Goal: Information Seeking & Learning: Find specific fact

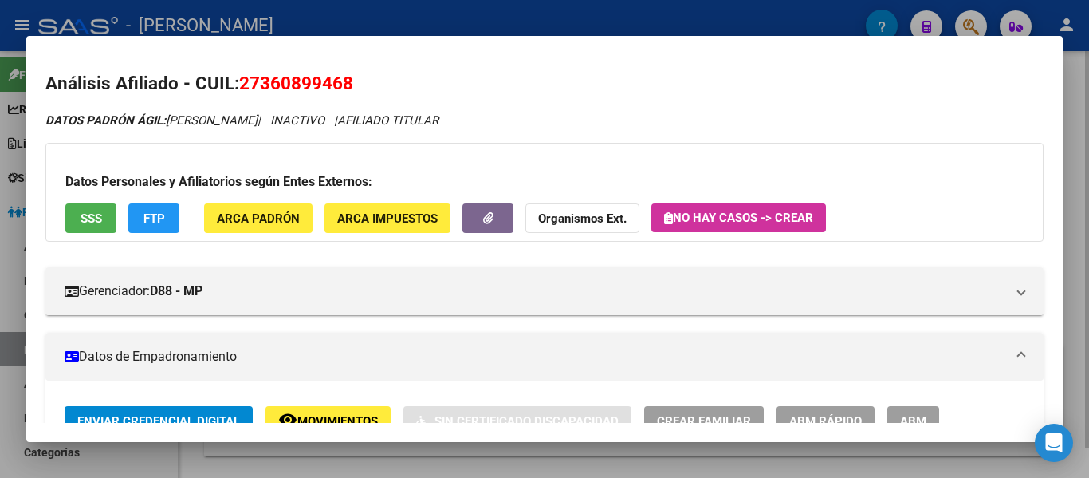
click at [588, 24] on div at bounding box center [544, 239] width 1089 height 478
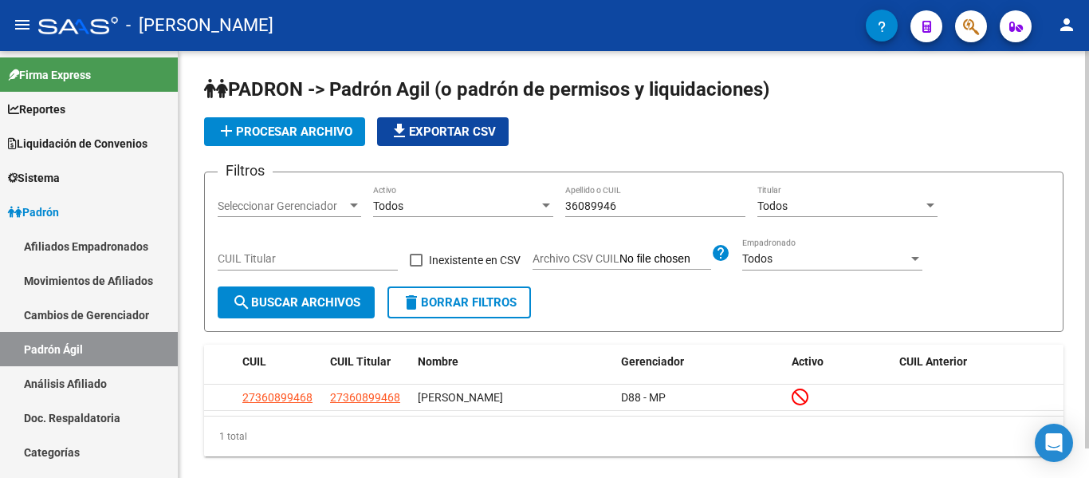
click at [663, 205] on input "36089946" at bounding box center [655, 206] width 180 height 14
drag, startPoint x: 663, startPoint y: 209, endPoint x: 475, endPoint y: 206, distance: 187.4
click at [475, 206] on div "Filtros Seleccionar Gerenciador Seleccionar Gerenciador Todos Activo 36089946 A…" at bounding box center [634, 235] width 832 height 101
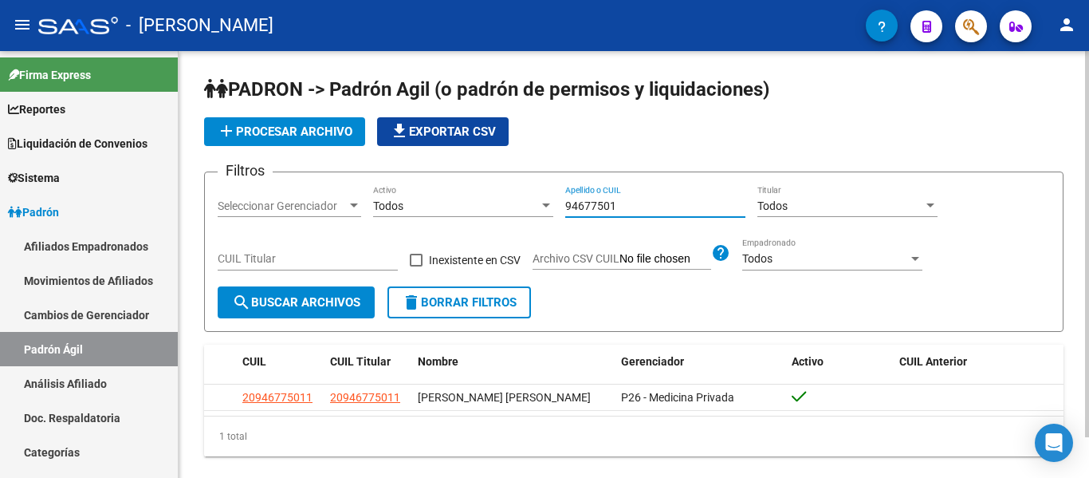
type input "94677501"
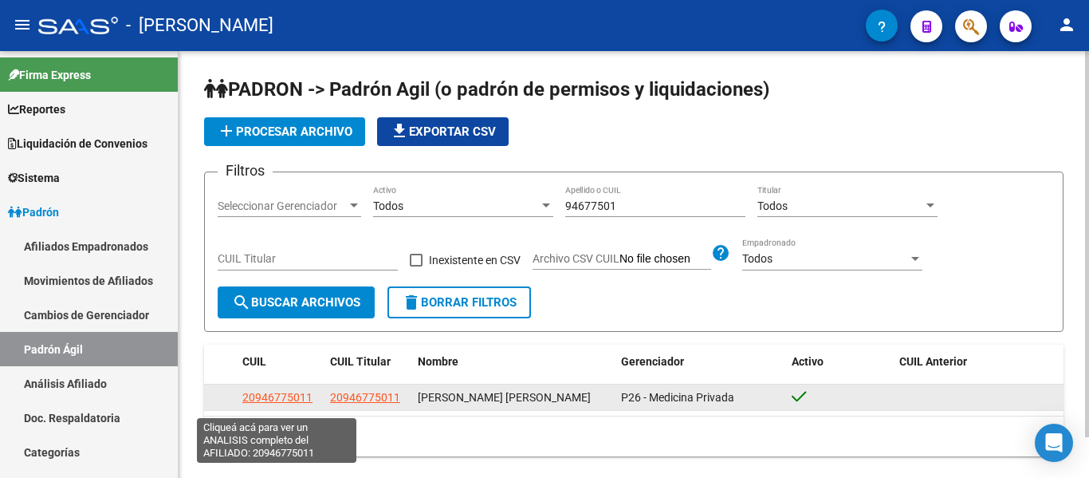
click at [280, 402] on span "20946775011" at bounding box center [277, 397] width 70 height 13
type textarea "20946775011"
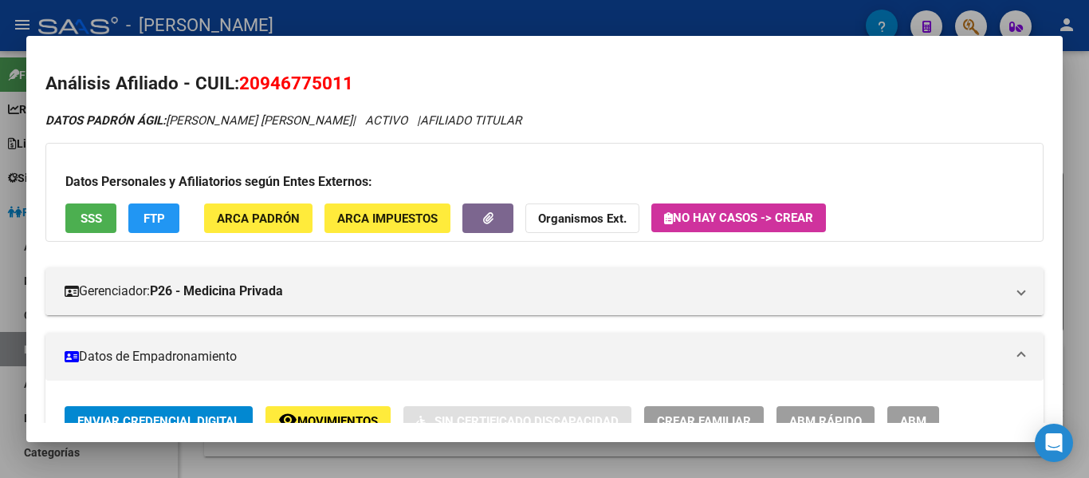
drag, startPoint x: 348, startPoint y: 214, endPoint x: 441, endPoint y: 85, distance: 158.7
click at [541, 14] on div at bounding box center [544, 239] width 1089 height 478
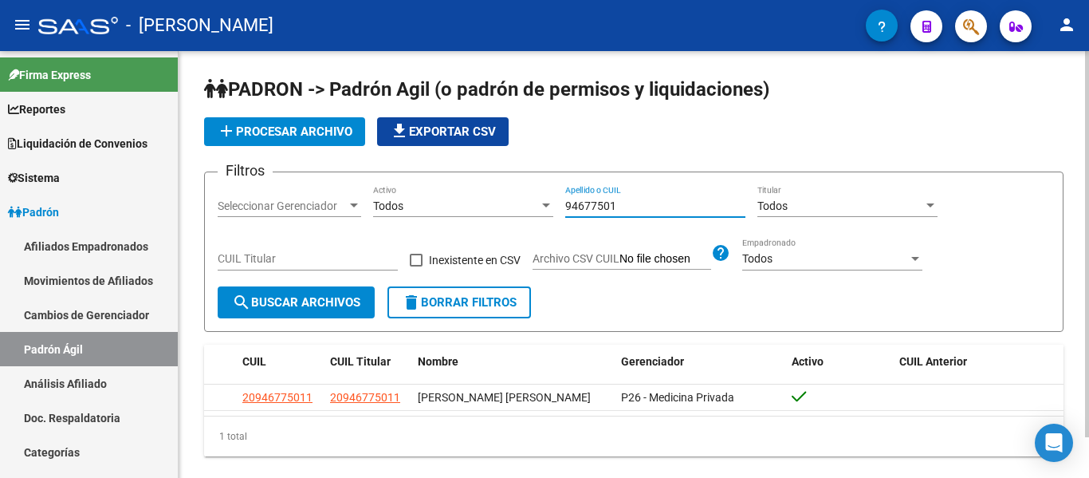
drag, startPoint x: 649, startPoint y: 200, endPoint x: 486, endPoint y: 203, distance: 162.7
click at [486, 203] on div "Filtros Seleccionar Gerenciador Seleccionar Gerenciador Todos Activo 94677501 A…" at bounding box center [634, 235] width 832 height 101
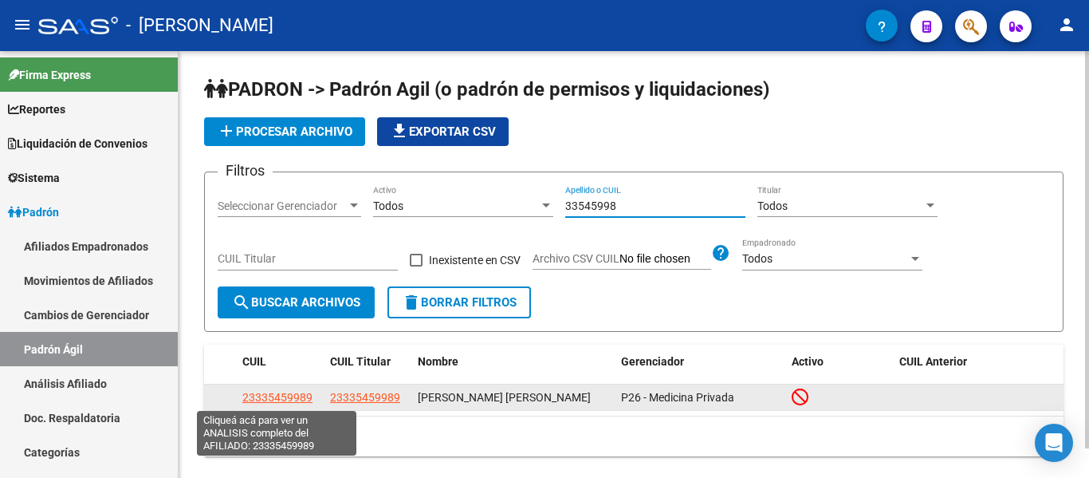
type input "33545998"
click at [283, 395] on span "23335459989" at bounding box center [277, 397] width 70 height 13
type textarea "23335459989"
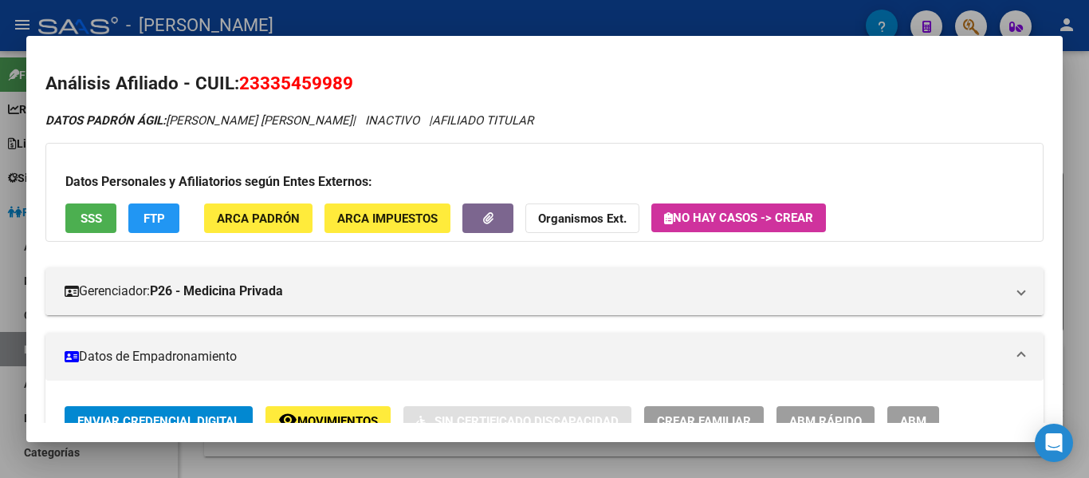
drag, startPoint x: 243, startPoint y: 80, endPoint x: 343, endPoint y: 81, distance: 99.7
click at [363, 80] on h2 "Análisis Afiliado - CUIL: 23335459989" at bounding box center [544, 83] width 998 height 27
copy span "23335459989"
